Goal: Transaction & Acquisition: Purchase product/service

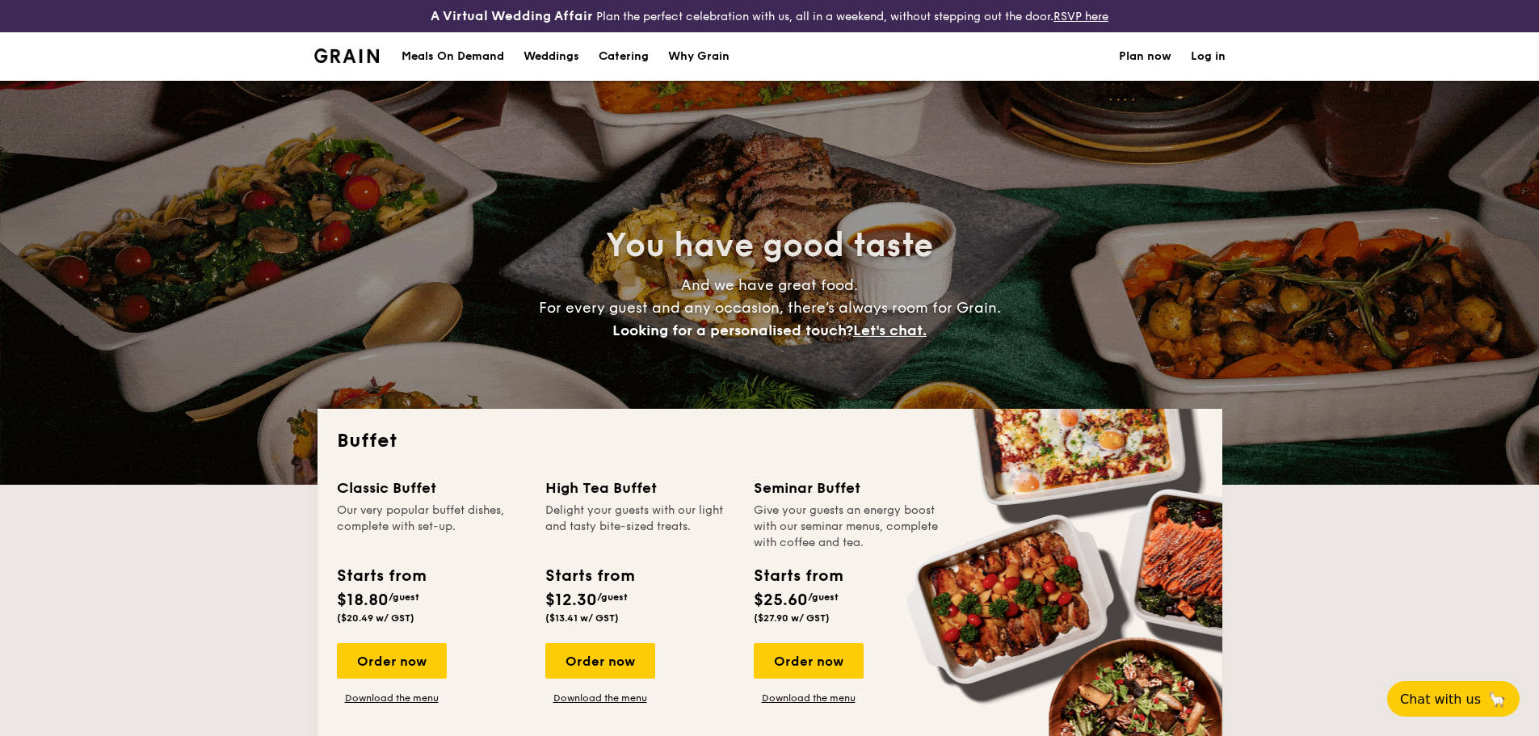
select select
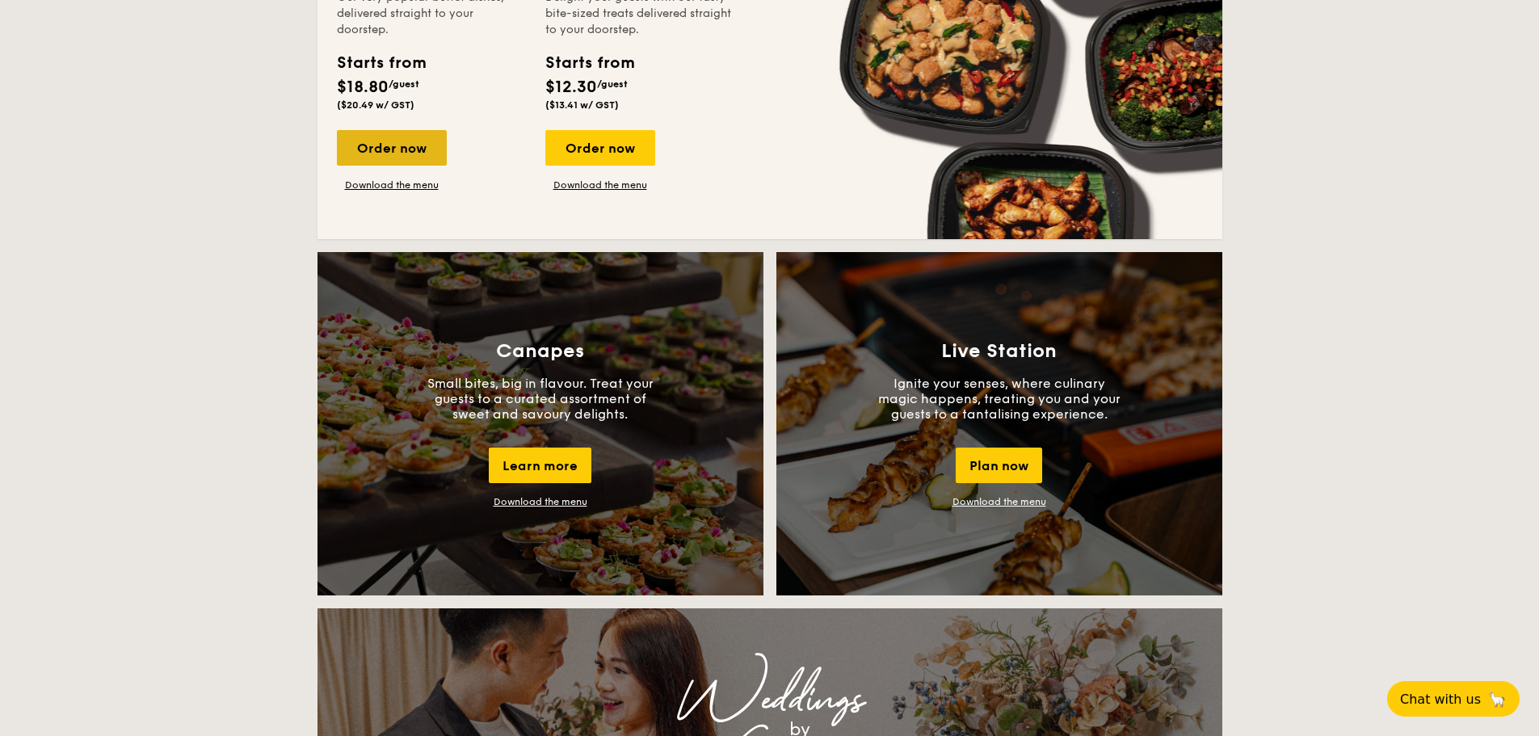
scroll to position [970, 0]
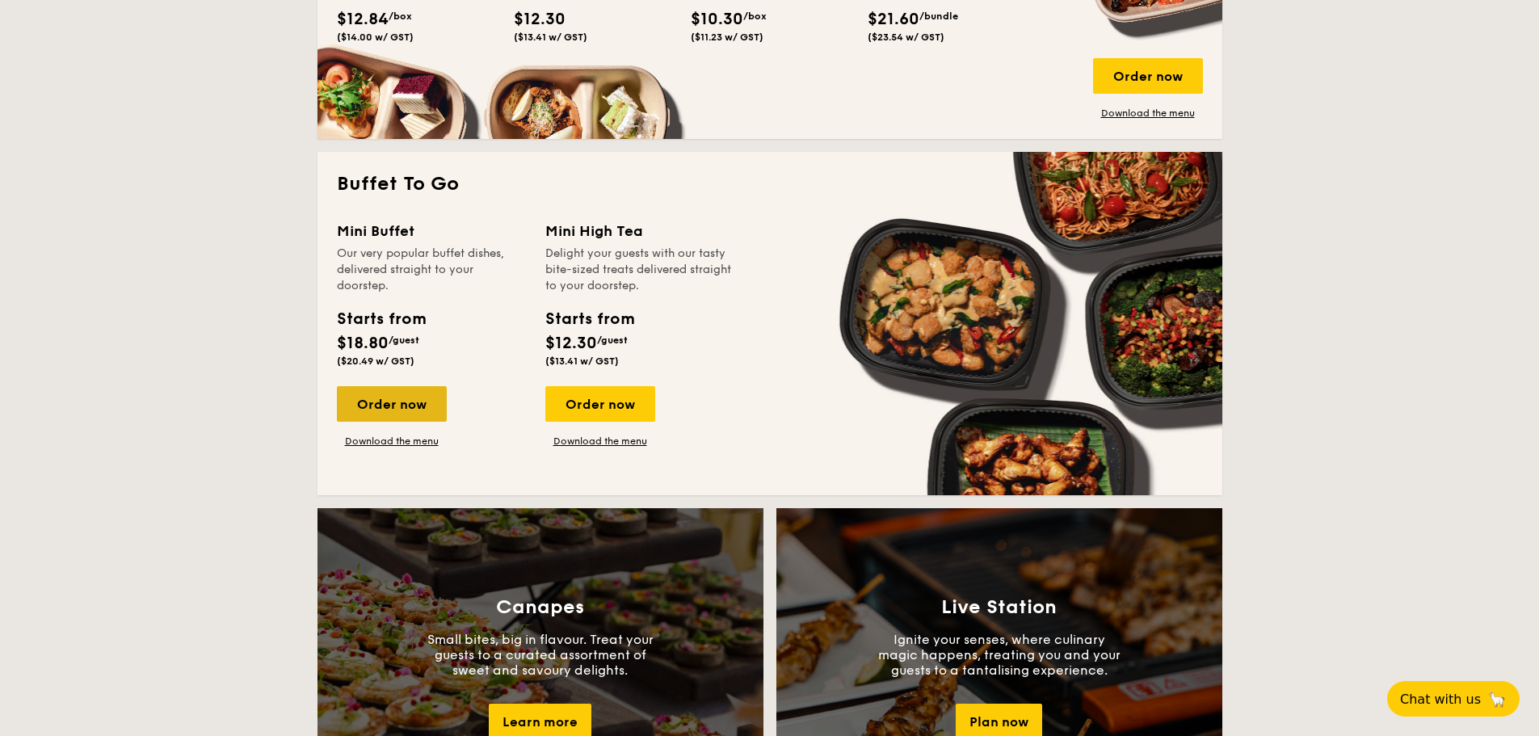
click at [421, 390] on div "Mini Buffet Our very popular buffet dishes, delivered straight to your doorstep…" at bounding box center [441, 334] width 208 height 228
click at [416, 392] on div "Order now" at bounding box center [392, 404] width 110 height 36
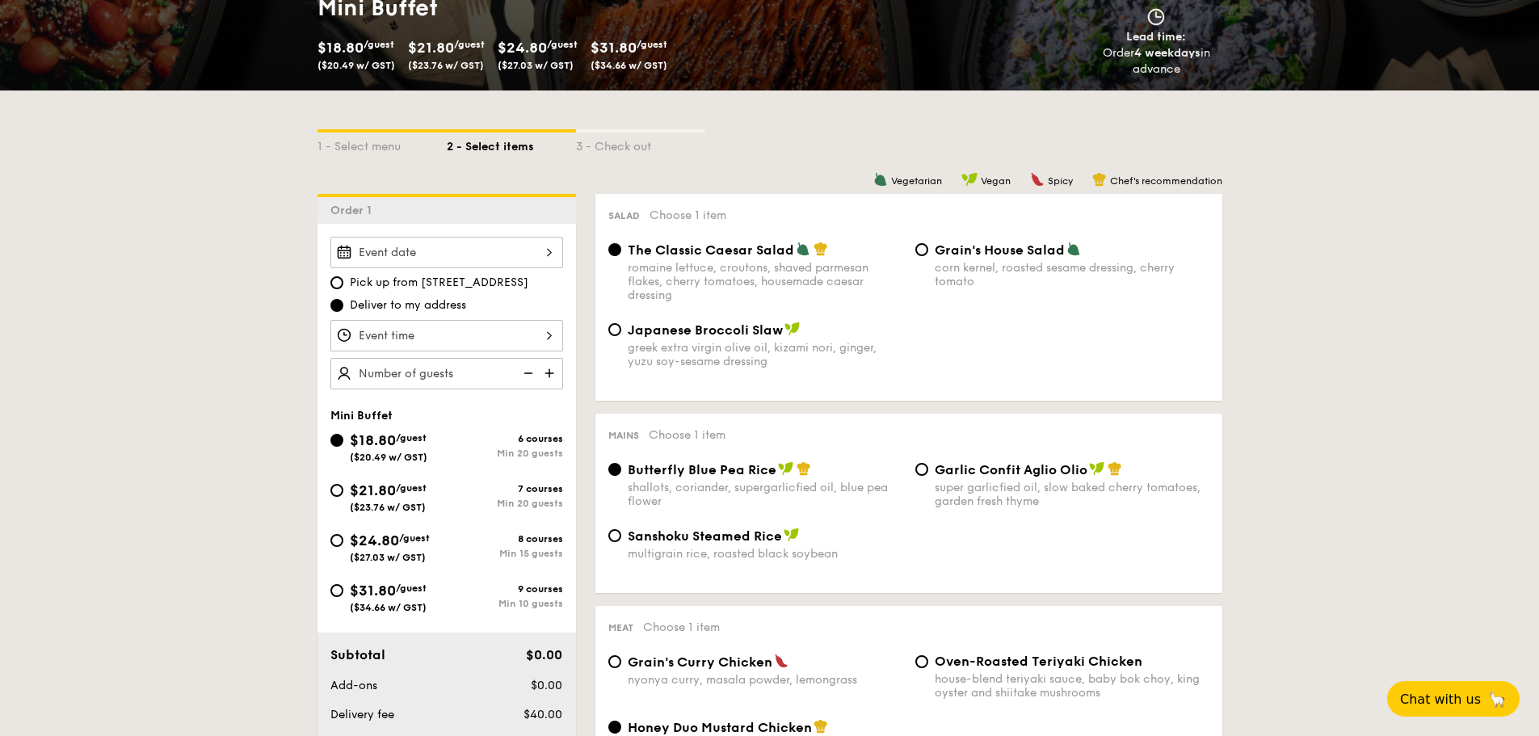
scroll to position [323, 0]
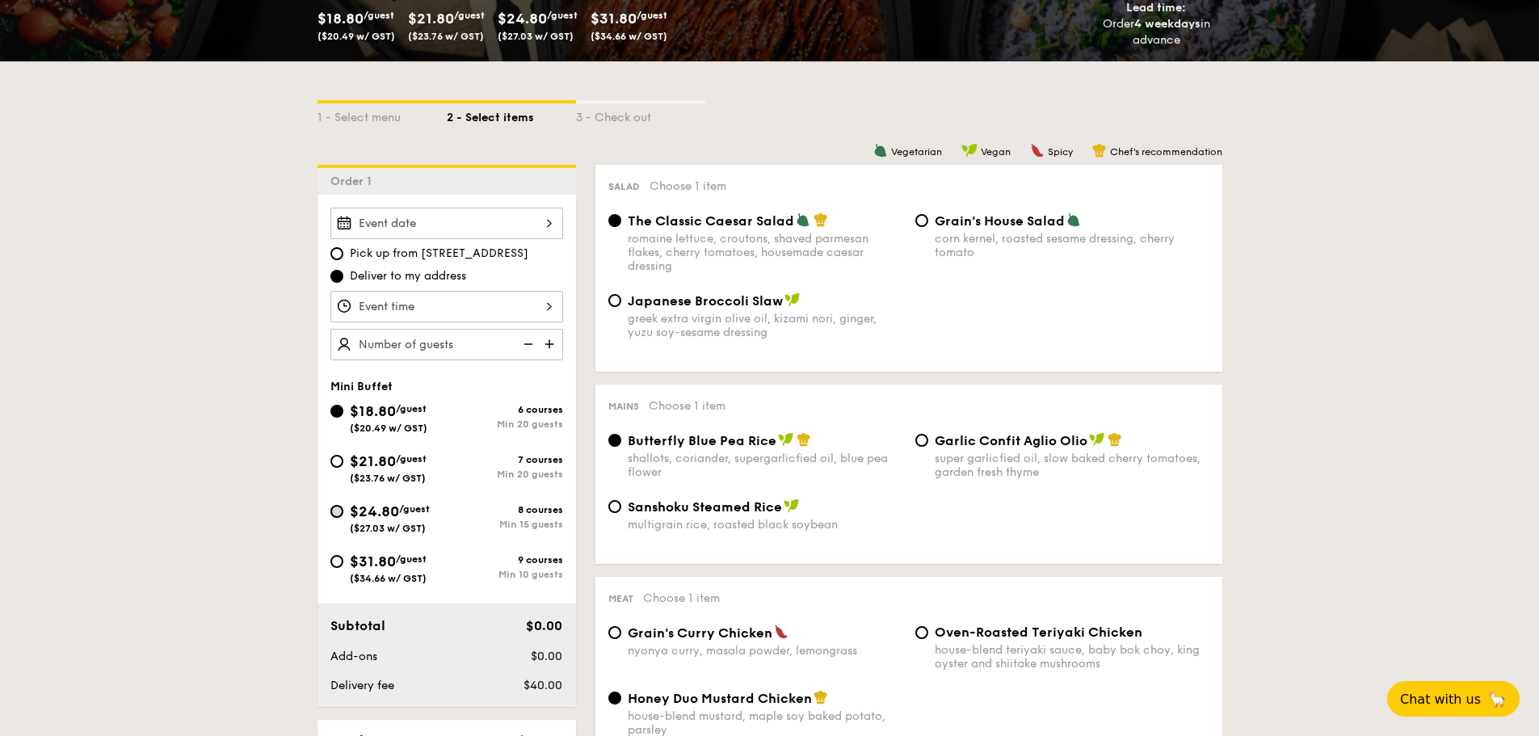
click at [336, 514] on input "$24.80 /guest ($27.03 w/ GST) 8 courses Min 15 guests" at bounding box center [336, 511] width 13 height 13
radio input "true"
radio input "false"
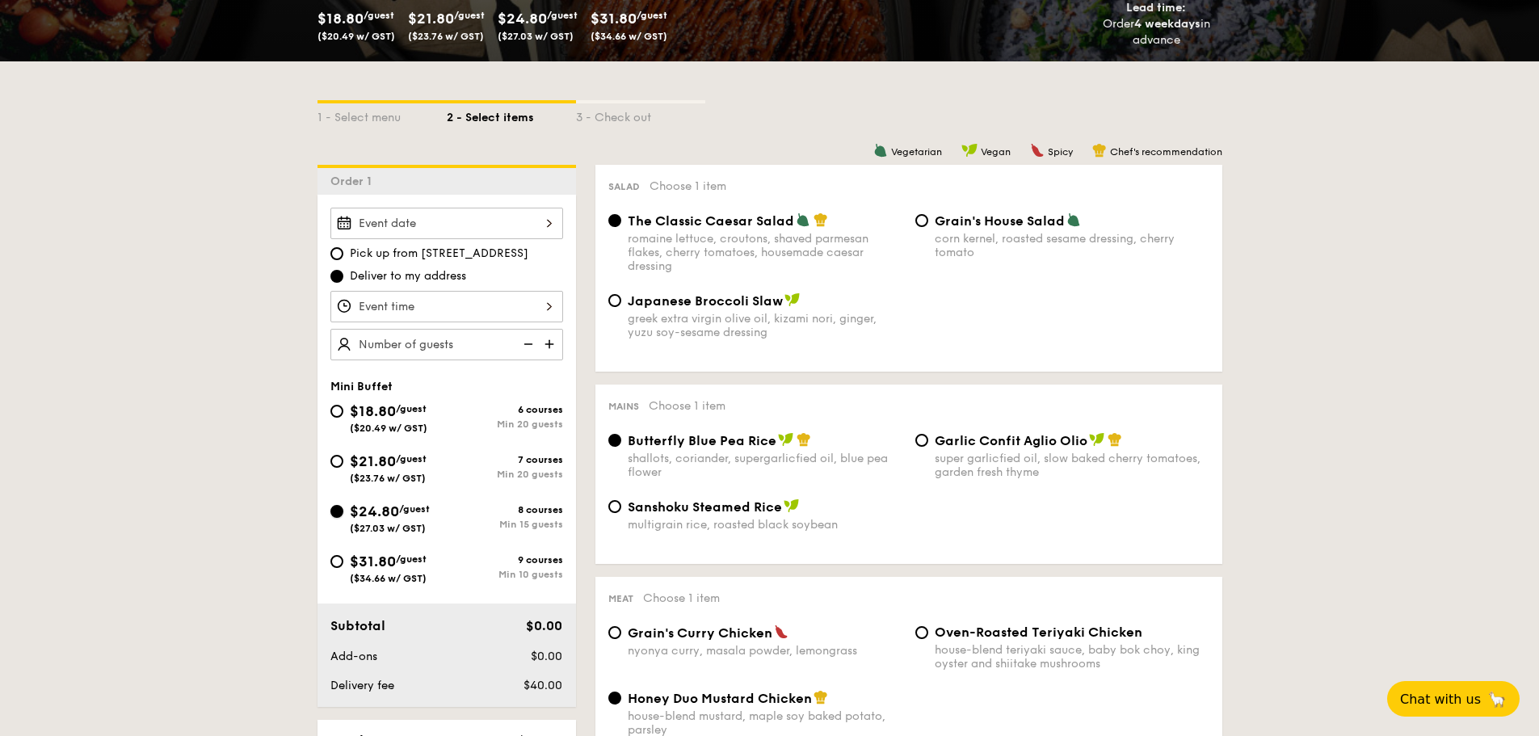
radio input "true"
